Goal: Find specific page/section: Locate a particular part of the current website

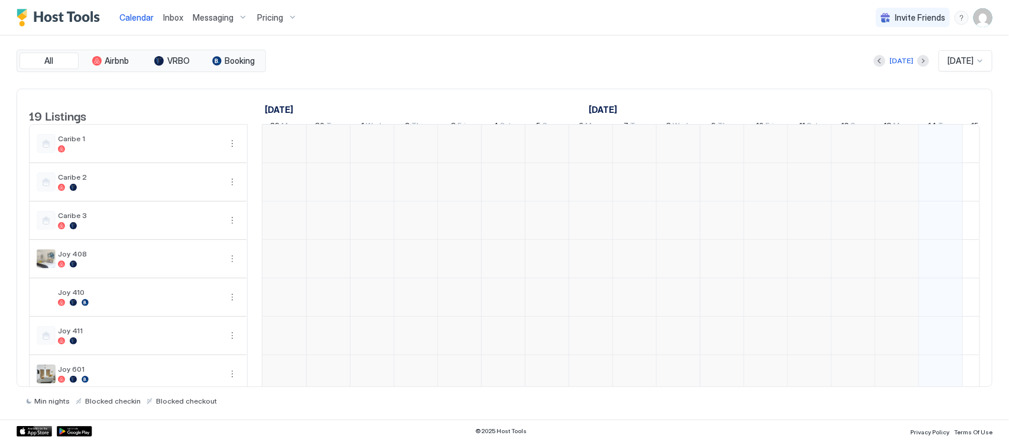
scroll to position [0, 657]
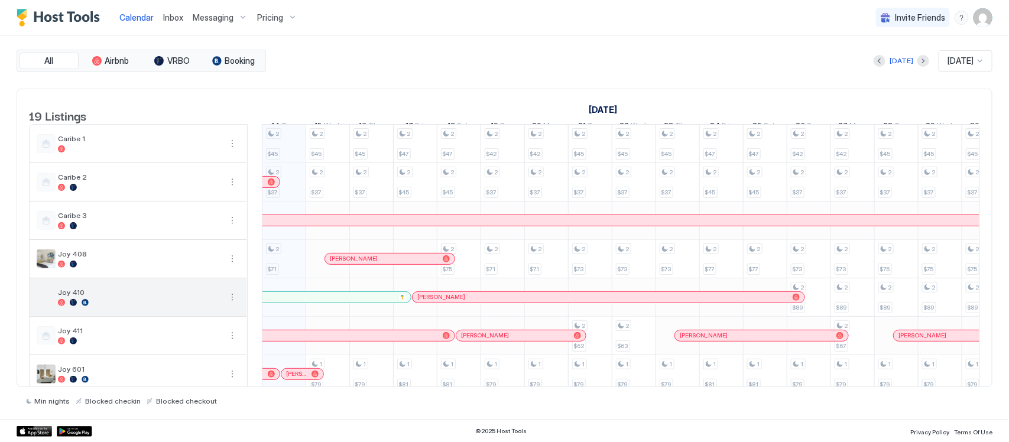
click at [157, 306] on div at bounding box center [139, 302] width 163 height 7
click at [875, 60] on button "Previous month" at bounding box center [880, 61] width 12 height 12
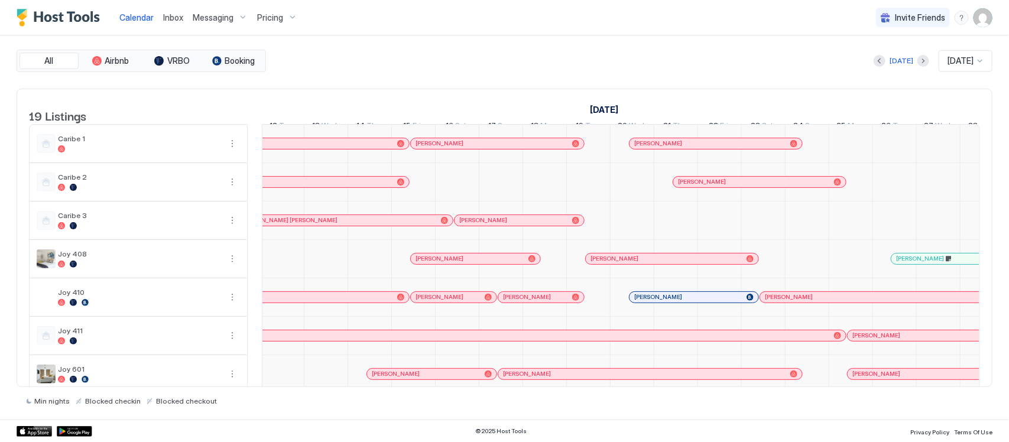
scroll to position [0, 1038]
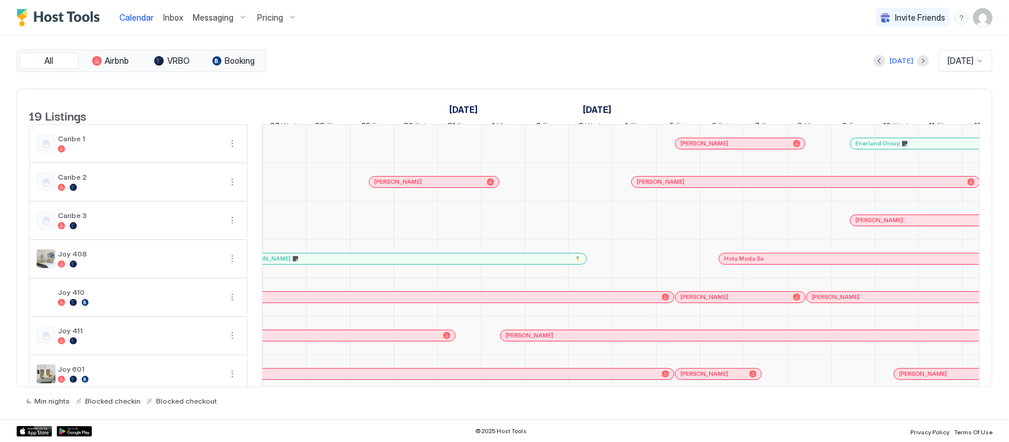
click at [693, 301] on span "[PERSON_NAME]" at bounding box center [704, 297] width 48 height 8
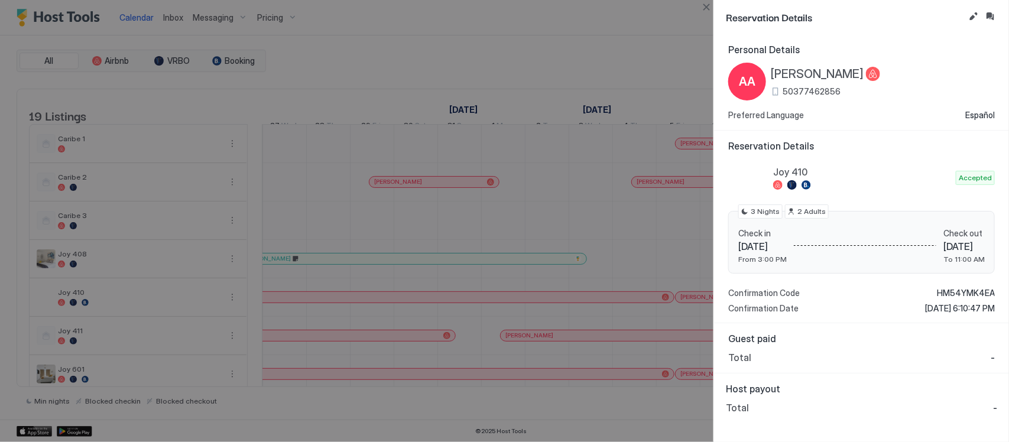
drag, startPoint x: 887, startPoint y: 127, endPoint x: 884, endPoint y: 137, distance: 9.7
click at [885, 128] on div "Personal Details AA [PERSON_NAME] 50377462856 Preferred Language Español" at bounding box center [861, 82] width 295 height 96
click at [615, 220] on div at bounding box center [504, 221] width 1009 height 442
click at [615, 222] on div at bounding box center [504, 221] width 1009 height 442
click at [613, 222] on div at bounding box center [504, 221] width 1009 height 442
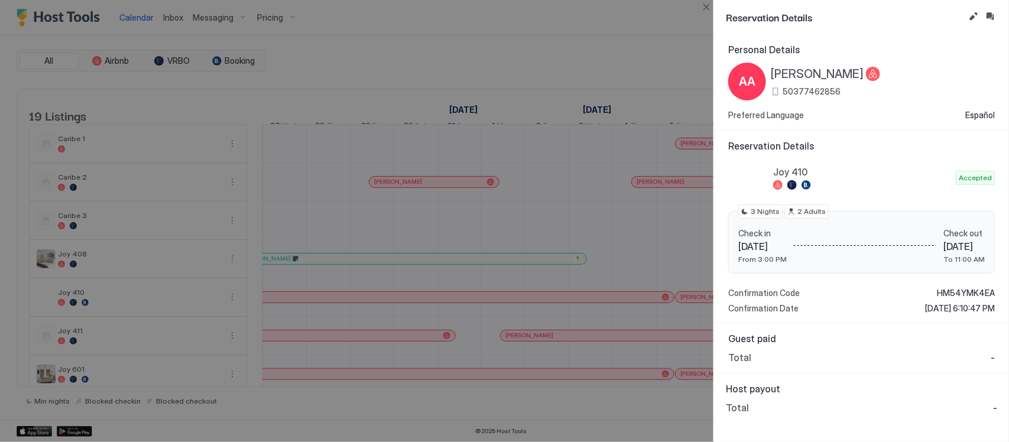
click at [612, 222] on div at bounding box center [504, 221] width 1009 height 442
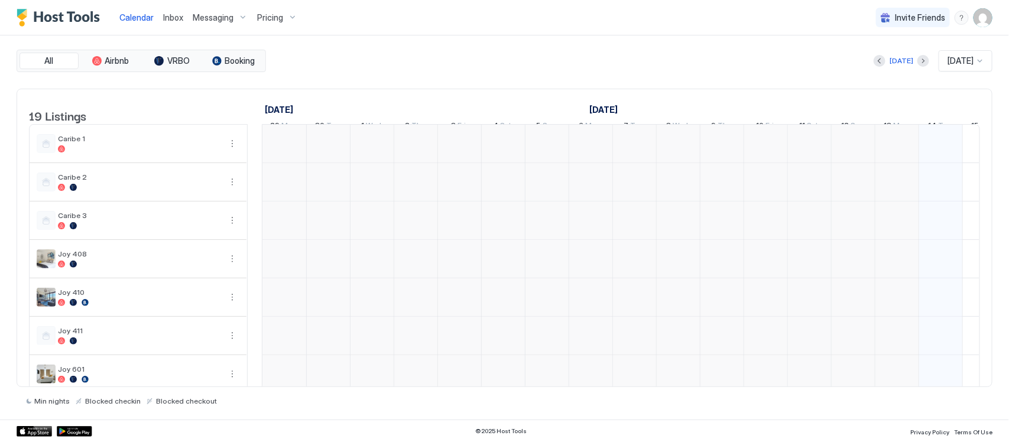
scroll to position [0, 657]
click at [878, 56] on button "Previous month" at bounding box center [880, 61] width 12 height 12
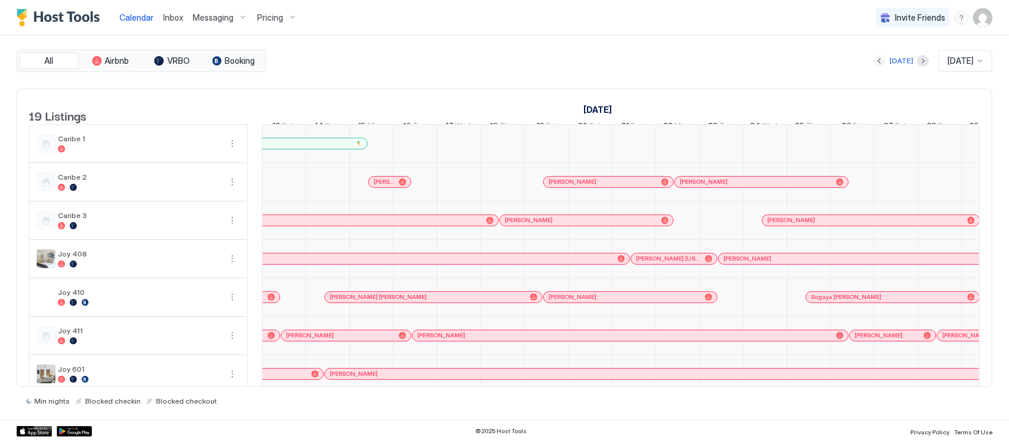
click at [981, 63] on div at bounding box center [979, 60] width 9 height 9
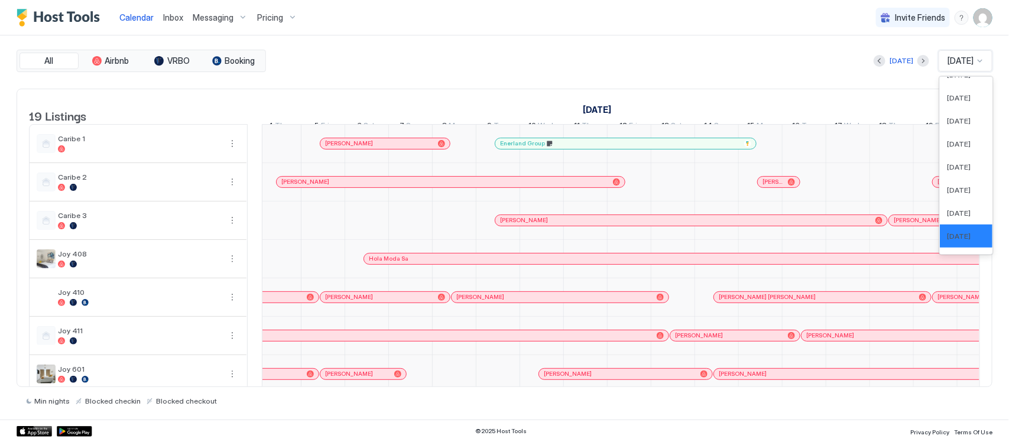
scroll to position [0, 294]
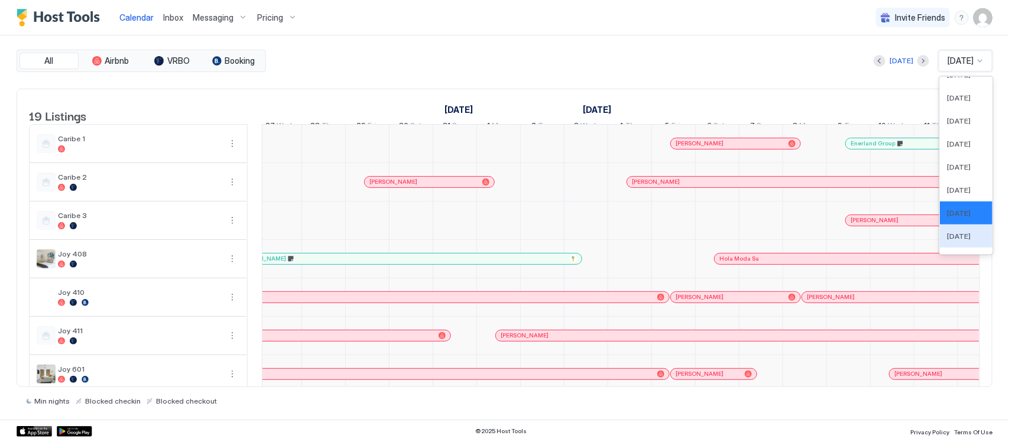
click at [681, 301] on span "[PERSON_NAME]" at bounding box center [700, 297] width 48 height 8
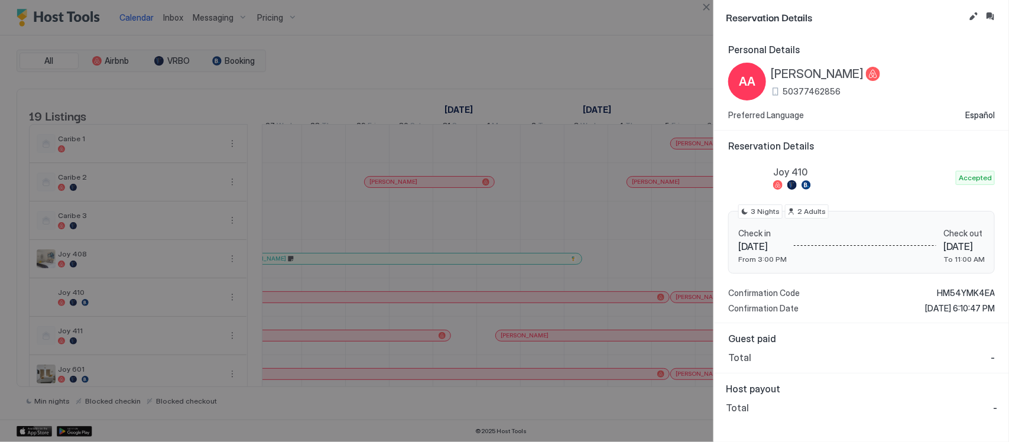
click at [689, 311] on div at bounding box center [504, 221] width 1009 height 442
click at [580, 232] on div at bounding box center [504, 221] width 1009 height 442
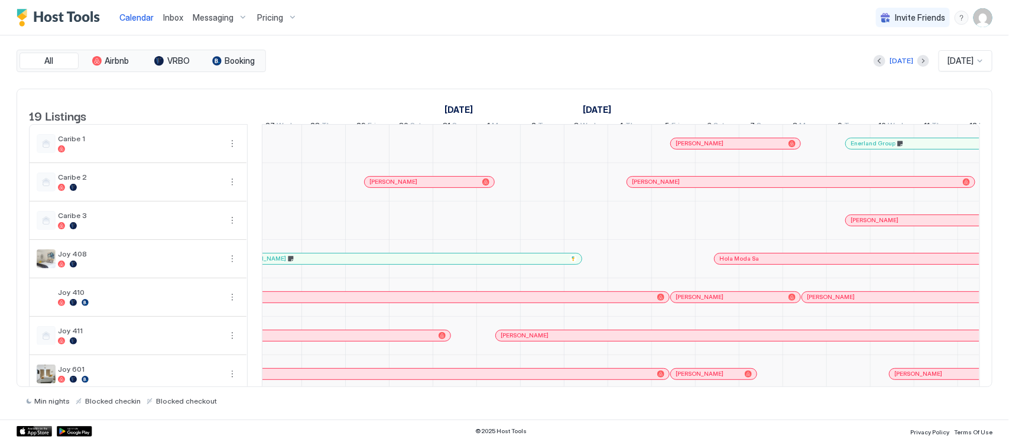
click at [826, 301] on span "[PERSON_NAME]" at bounding box center [831, 297] width 48 height 8
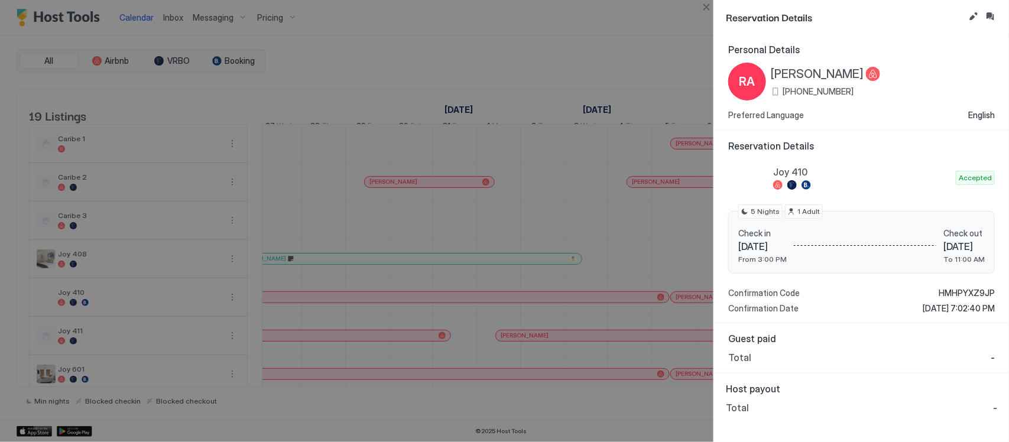
click at [589, 133] on div at bounding box center [504, 221] width 1009 height 442
click at [613, 287] on div at bounding box center [504, 221] width 1009 height 442
drag, startPoint x: 618, startPoint y: 280, endPoint x: 615, endPoint y: 272, distance: 7.7
click at [618, 279] on div at bounding box center [504, 221] width 1009 height 442
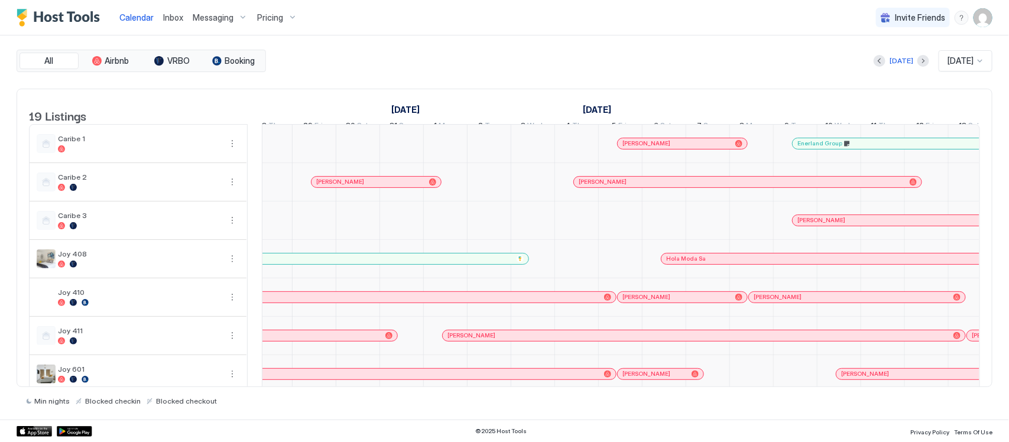
scroll to position [0, 866]
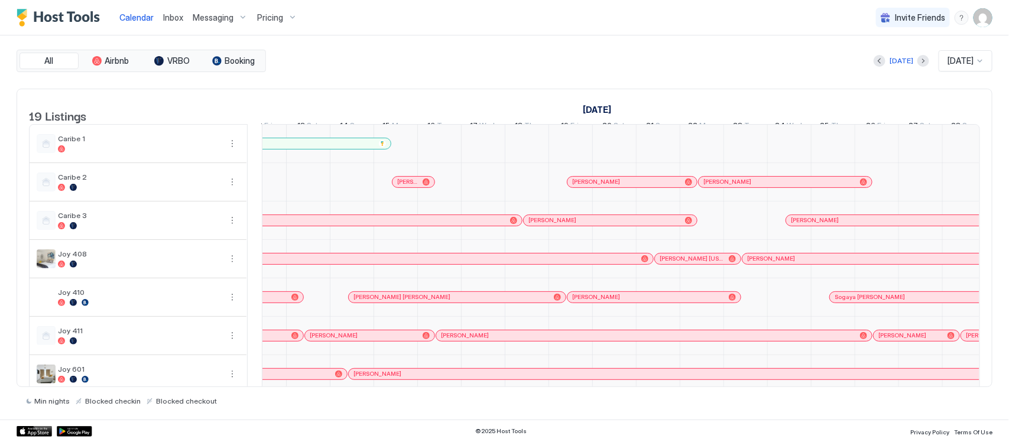
click at [447, 301] on div "[PERSON_NAME] [PERSON_NAME]" at bounding box center [451, 297] width 196 height 8
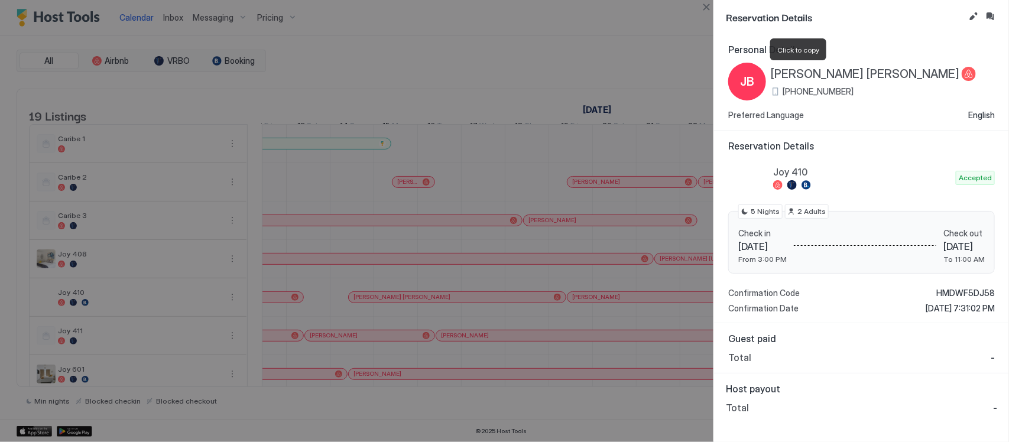
click at [807, 74] on span "[PERSON_NAME] [PERSON_NAME]" at bounding box center [865, 74] width 189 height 15
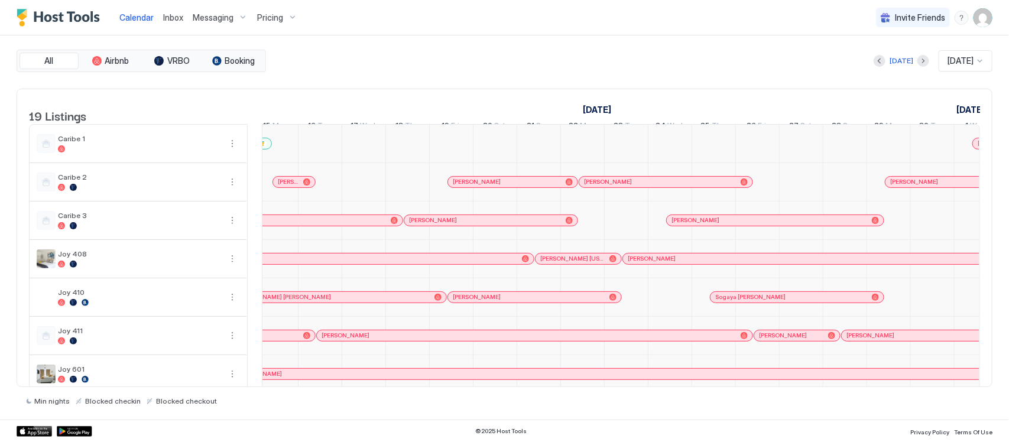
scroll to position [0, 1629]
click at [814, 303] on link "Sogaya [PERSON_NAME]" at bounding box center [794, 297] width 174 height 12
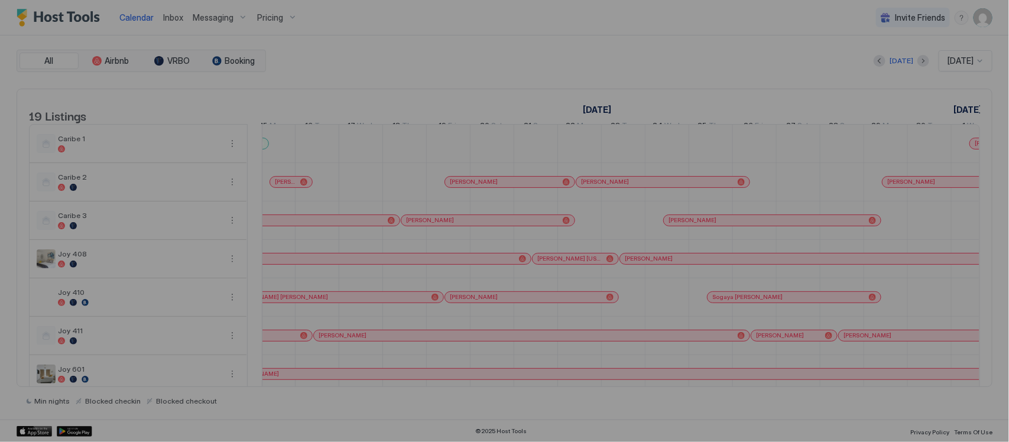
click at [813, 310] on div "Reservation Details Personal Details SJ Sogaya Jean +1 (770) 837-4423 Preferred…" at bounding box center [504, 221] width 1009 height 442
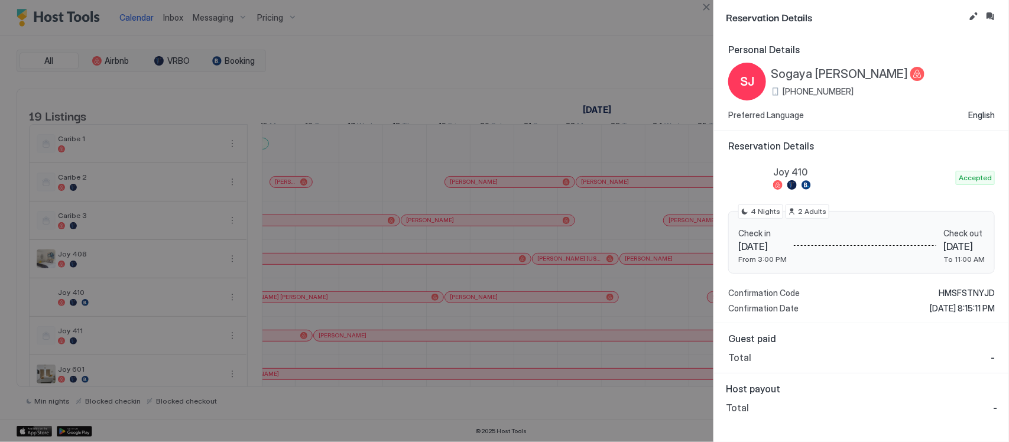
drag, startPoint x: 803, startPoint y: 78, endPoint x: 792, endPoint y: 74, distance: 11.2
click at [802, 78] on span "Sogaya [PERSON_NAME]" at bounding box center [839, 74] width 137 height 15
click at [808, 74] on span "Sogaya [PERSON_NAME]" at bounding box center [839, 74] width 137 height 15
